Goal: Information Seeking & Learning: Check status

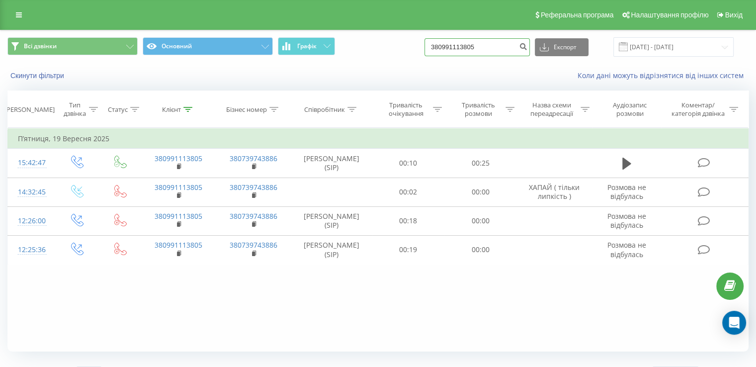
click at [485, 48] on input "380991113805" at bounding box center [476, 47] width 105 height 18
click at [497, 49] on input "380991113805" at bounding box center [476, 47] width 105 height 18
paste input "+380970439204"
type input "380970439204"
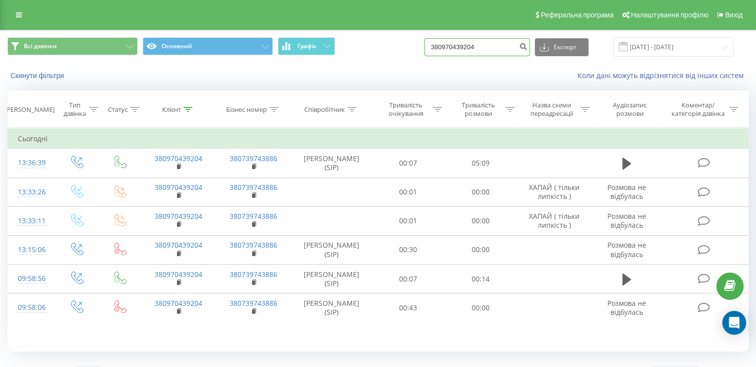
click at [474, 48] on input "380970439204" at bounding box center [476, 47] width 105 height 18
drag, startPoint x: 501, startPoint y: 48, endPoint x: 412, endPoint y: 46, distance: 89.0
click at [412, 46] on div "Всі дзвінки Основний Графік 380970439204 Експорт .csv .xls .xlsx [DATE] - [DATE]" at bounding box center [377, 46] width 741 height 19
paste input "+"
click at [451, 48] on input "[PHONE_NUMBER]" at bounding box center [476, 47] width 105 height 18
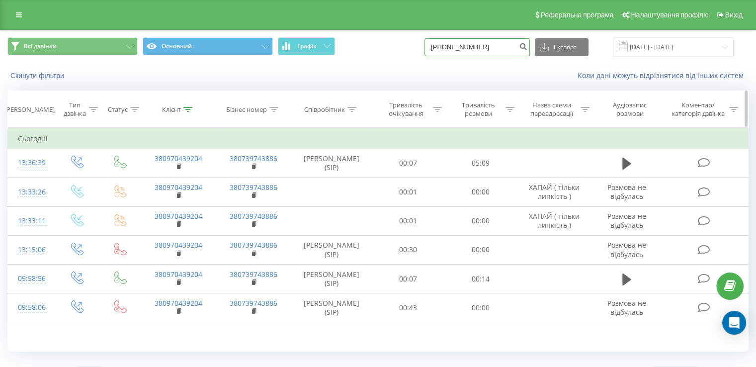
type input "380970439204"
click at [527, 43] on icon "submit" at bounding box center [523, 45] width 8 height 6
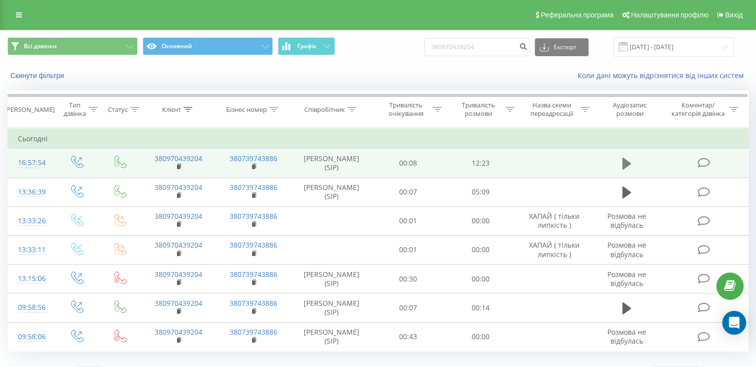
click at [627, 159] on icon at bounding box center [626, 163] width 9 height 14
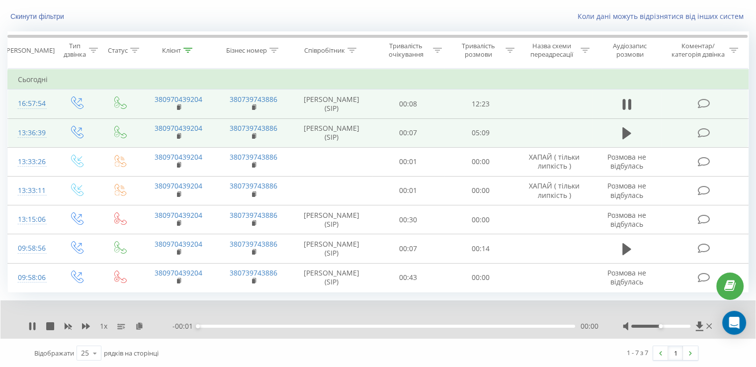
scroll to position [60, 0]
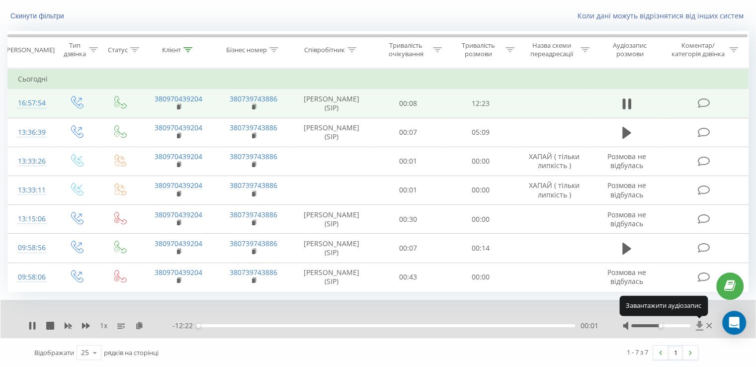
click at [700, 325] on icon at bounding box center [698, 324] width 7 height 9
click at [35, 325] on icon at bounding box center [34, 325] width 2 height 8
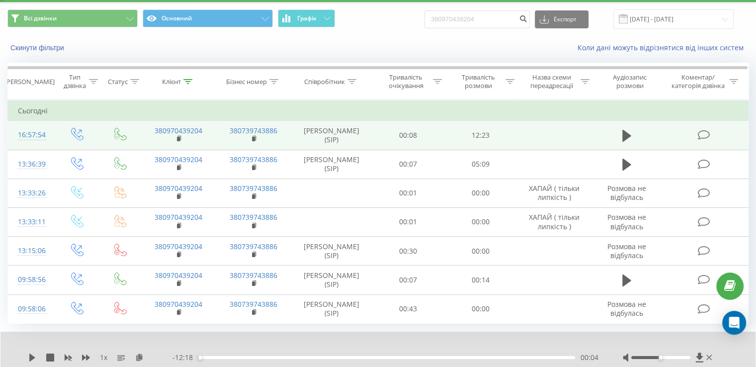
scroll to position [0, 0]
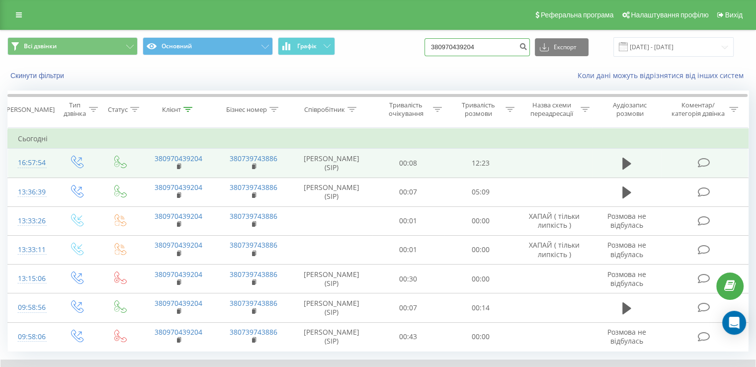
click at [495, 46] on input "380970439204" at bounding box center [476, 47] width 105 height 18
paste input "+38096273816"
click at [448, 45] on input "+380962738164" at bounding box center [476, 47] width 105 height 18
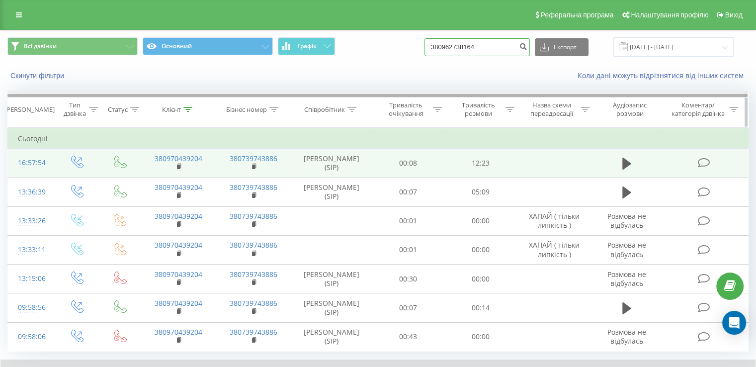
type input "380962738164"
